Goal: Find specific page/section: Find specific page/section

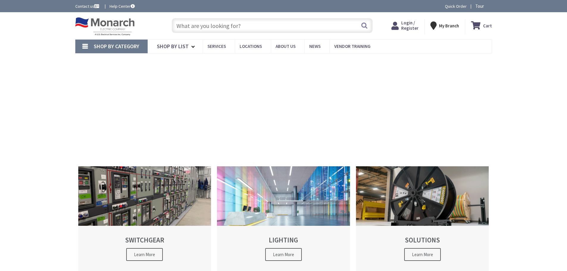
click at [291, 28] on input "text" at bounding box center [272, 25] width 201 height 15
type input "[STREET_ADDRESS]"
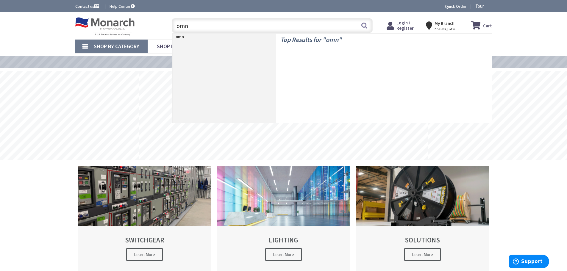
type input "omni"
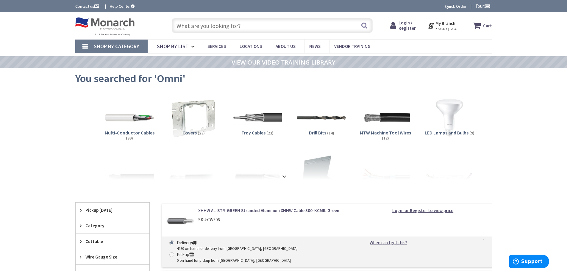
click at [212, 27] on input "text" at bounding box center [272, 25] width 201 height 15
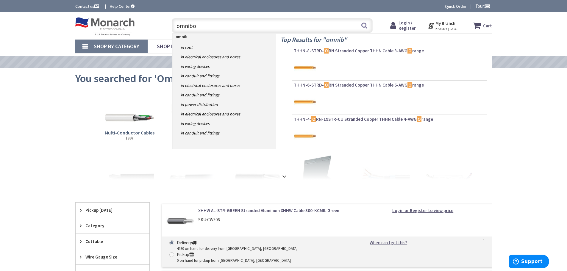
type input "omnibox"
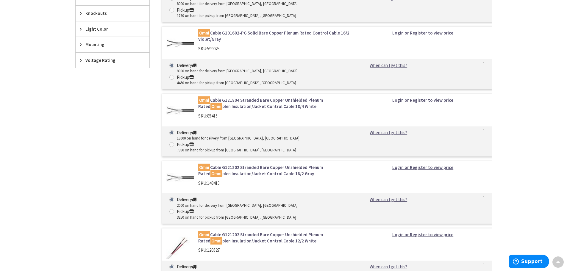
scroll to position [552, 0]
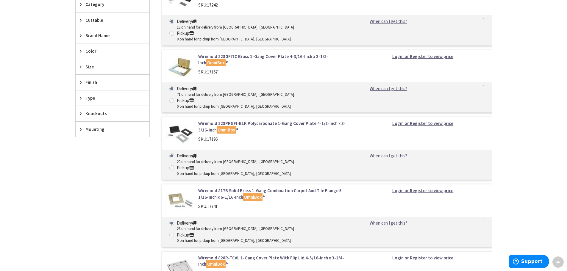
scroll to position [208, 0]
